Goal: Transaction & Acquisition: Purchase product/service

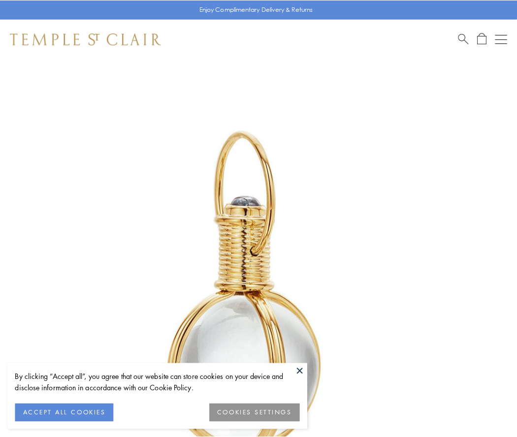
scroll to position [257, 0]
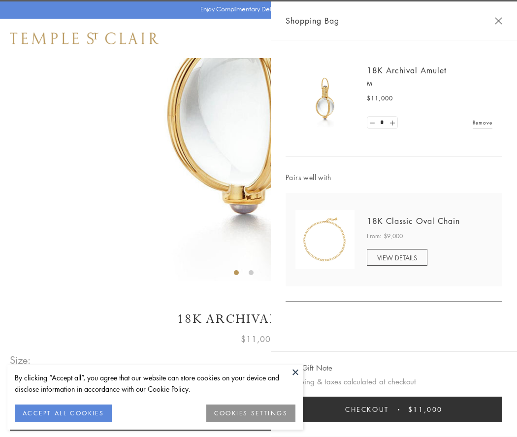
click at [394, 410] on button "Checkout $11,000" at bounding box center [394, 410] width 217 height 26
